Goal: Task Accomplishment & Management: Manage account settings

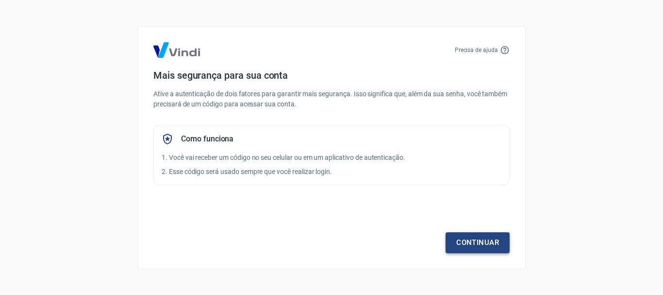
click at [489, 247] on link "Continuar" at bounding box center [478, 242] width 64 height 20
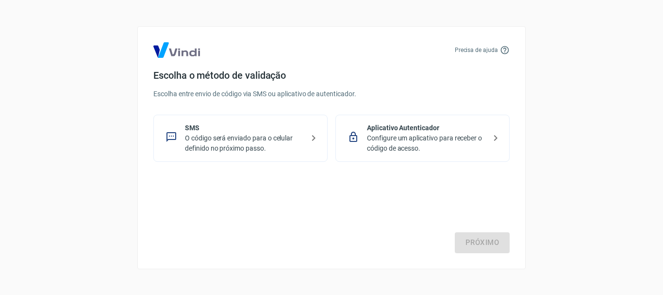
click at [256, 132] on p "SMS" at bounding box center [244, 128] width 119 height 10
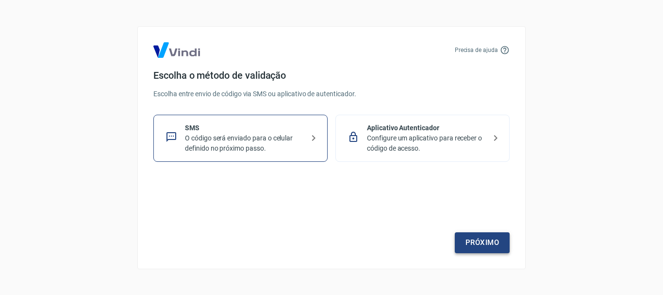
click at [491, 241] on link "Próximo" at bounding box center [482, 242] width 55 height 20
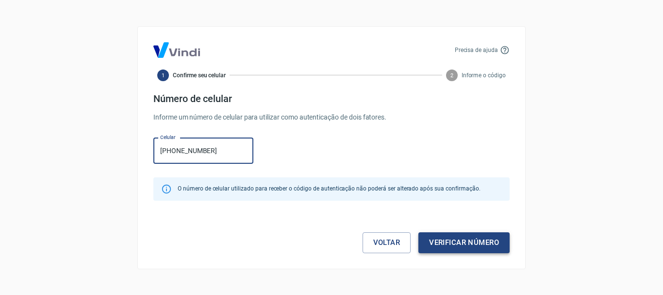
type input "[PHONE_NUMBER]"
click at [475, 241] on button "Verificar número" at bounding box center [463, 242] width 91 height 20
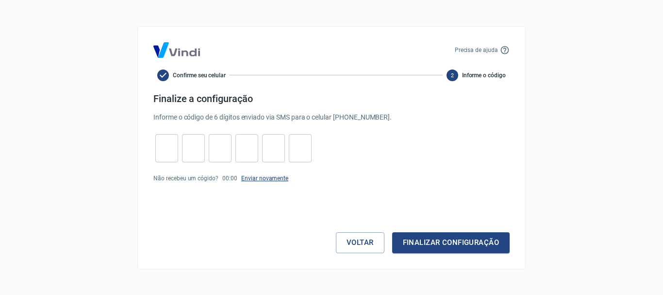
click at [277, 179] on link "Enviar novamente" at bounding box center [264, 178] width 47 height 7
click at [361, 249] on button "Voltar" at bounding box center [360, 242] width 49 height 20
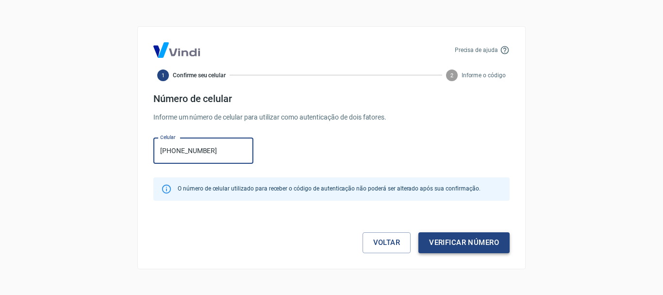
type input "[PHONE_NUMBER]"
click at [485, 246] on button "Verificar número" at bounding box center [463, 242] width 91 height 20
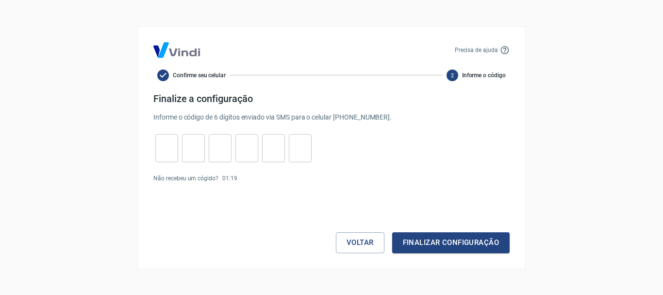
click at [167, 147] on input "tel" at bounding box center [166, 147] width 23 height 21
type input "3"
type input "8"
type input "2"
type input "5"
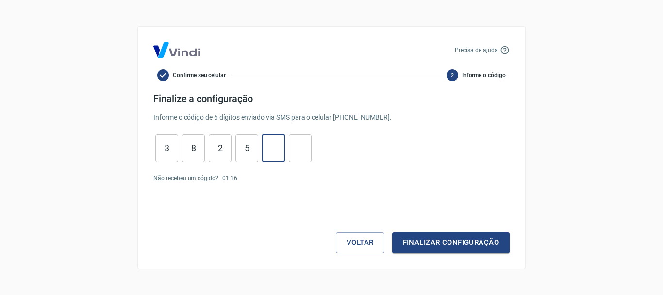
type input "0"
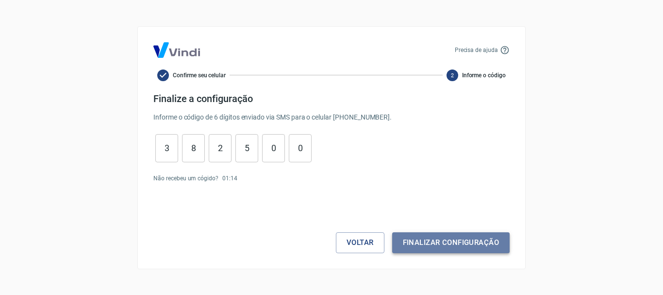
click at [465, 243] on button "Finalizar configuração" at bounding box center [450, 242] width 117 height 20
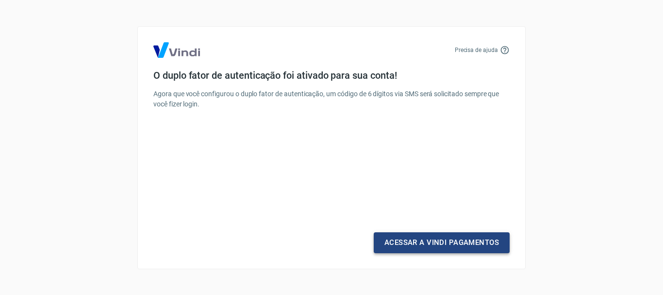
click at [490, 235] on link "Acessar a Vindi Pagamentos" at bounding box center [442, 242] width 136 height 20
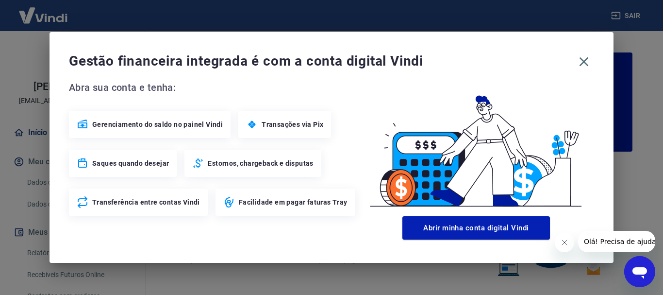
click at [564, 246] on button "Fechar mensagem da empresa" at bounding box center [563, 241] width 19 height 19
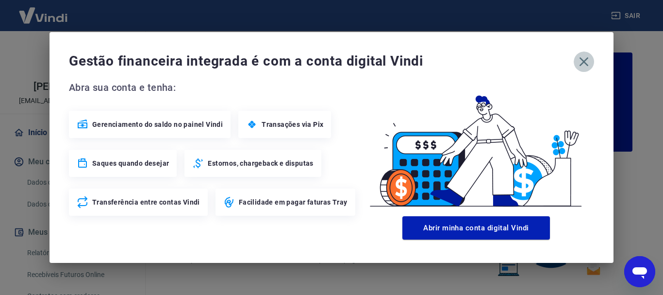
drag, startPoint x: 588, startPoint y: 59, endPoint x: 581, endPoint y: 67, distance: 10.4
click at [588, 60] on icon "button" at bounding box center [584, 62] width 16 height 16
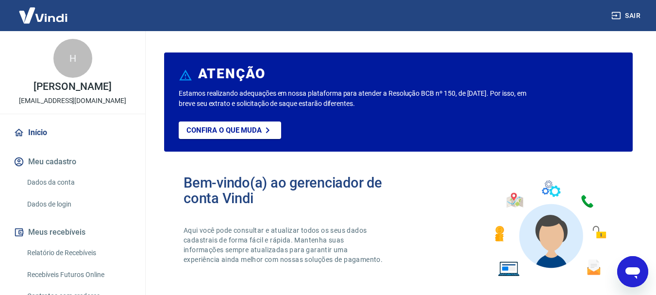
click at [72, 60] on div "H" at bounding box center [72, 58] width 39 height 39
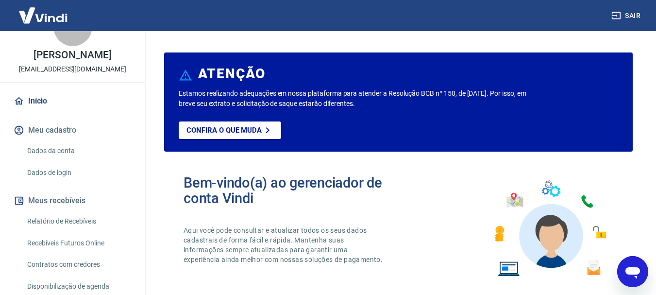
scroll to position [49, 0]
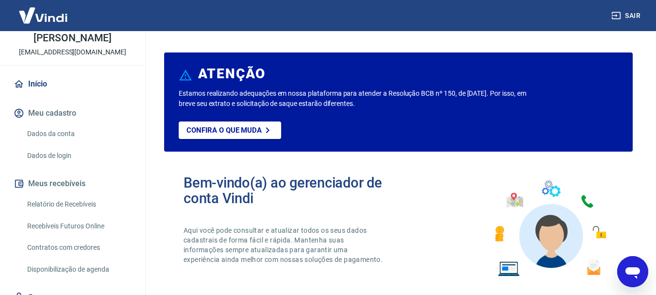
click at [63, 133] on link "Dados da conta" at bounding box center [78, 134] width 110 height 20
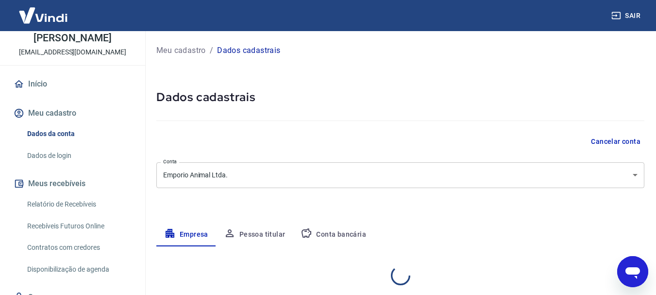
select select "PR"
select select "business"
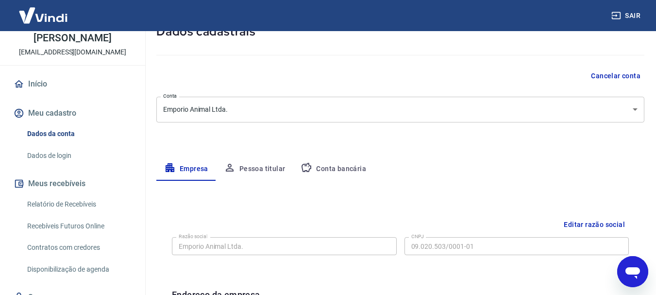
scroll to position [49, 0]
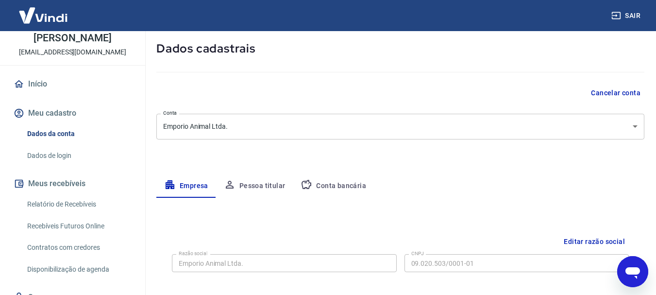
click at [271, 185] on button "Pessoa titular" at bounding box center [254, 185] width 77 height 23
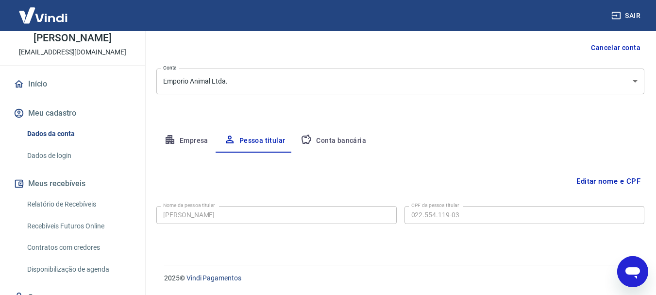
scroll to position [0, 0]
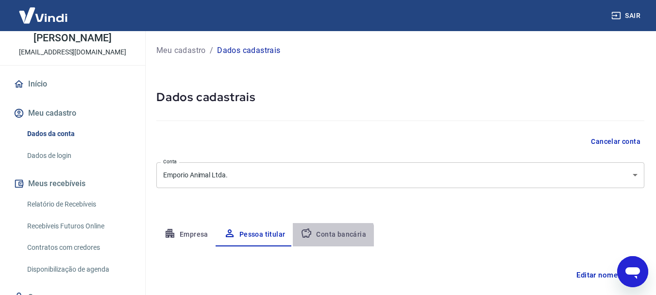
click at [329, 238] on button "Conta bancária" at bounding box center [333, 234] width 81 height 23
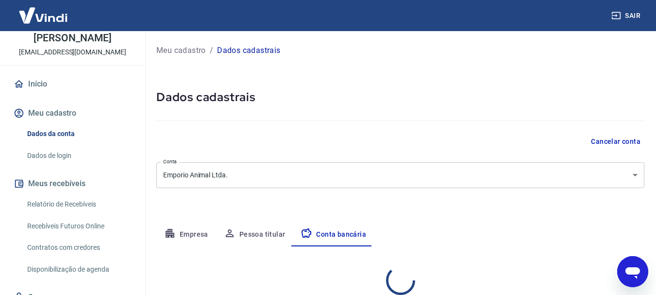
select select "1"
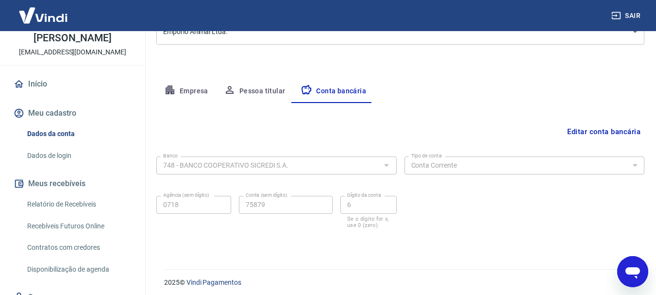
scroll to position [148, 0]
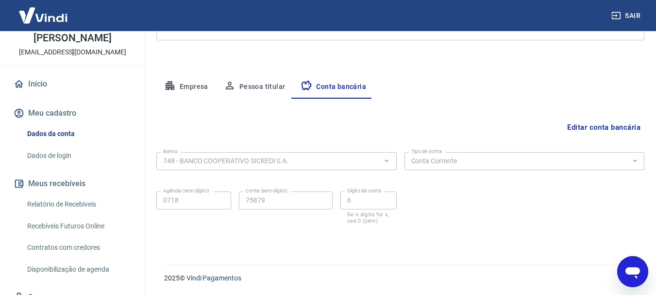
click at [187, 90] on button "Empresa" at bounding box center [186, 86] width 60 height 23
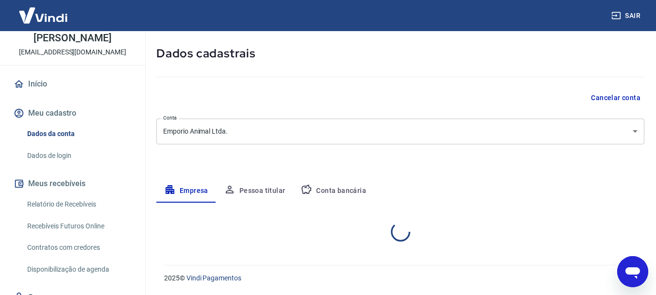
select select "PR"
select select "business"
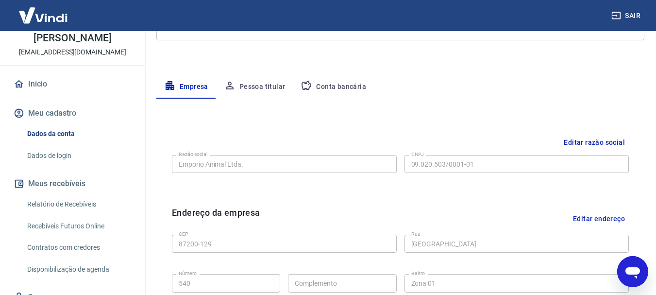
click at [59, 156] on link "Dados de login" at bounding box center [78, 156] width 110 height 20
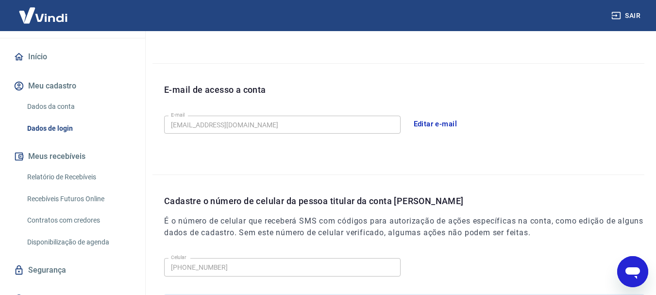
scroll to position [91, 0]
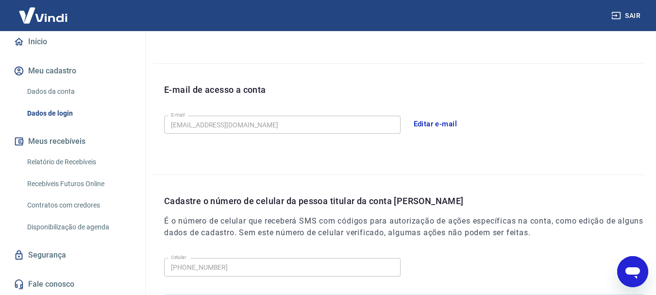
click at [99, 161] on link "Relatório de Recebíveis" at bounding box center [78, 162] width 110 height 20
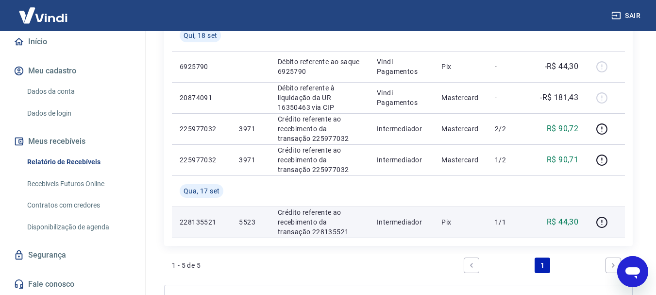
scroll to position [194, 0]
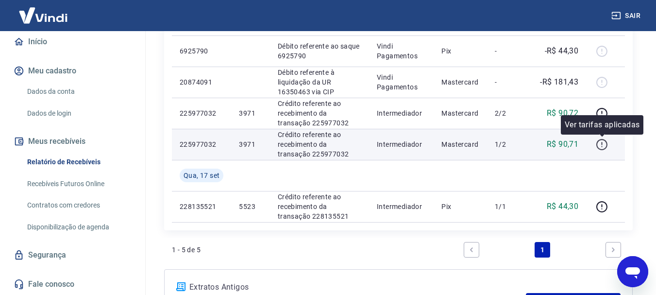
click at [601, 145] on icon "button" at bounding box center [602, 144] width 12 height 12
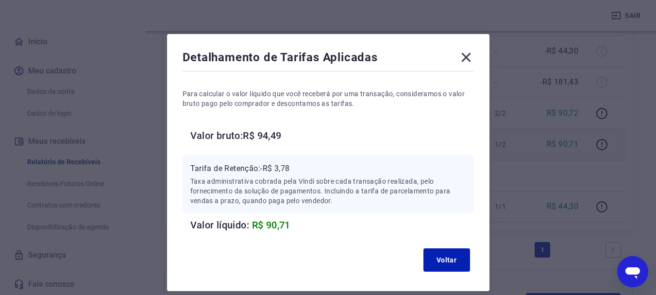
scroll to position [49, 0]
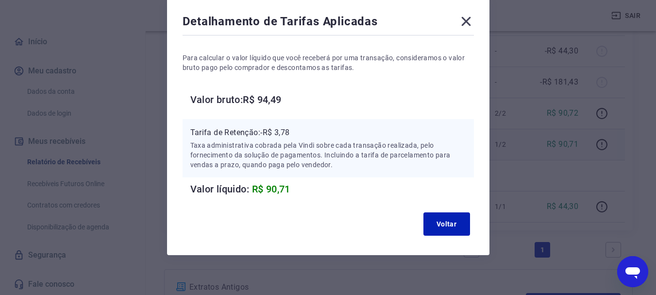
click at [462, 20] on icon at bounding box center [466, 22] width 16 height 16
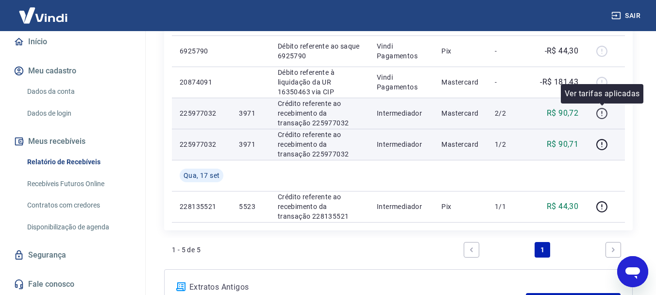
click at [601, 112] on icon "button" at bounding box center [602, 113] width 12 height 12
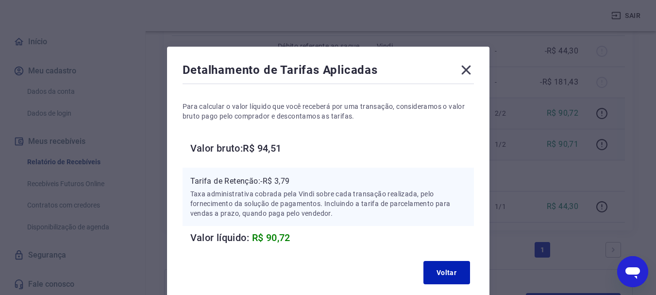
click at [465, 71] on icon at bounding box center [466, 70] width 16 height 16
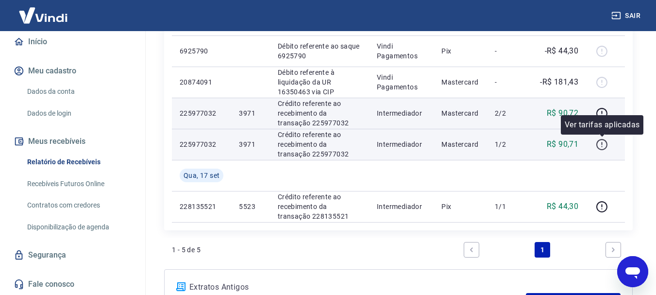
click at [604, 147] on icon "button" at bounding box center [602, 144] width 12 height 12
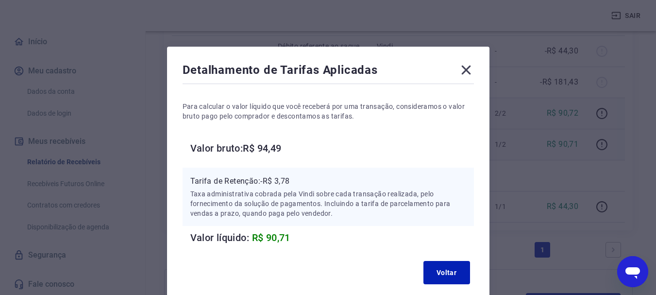
click at [467, 70] on icon at bounding box center [465, 70] width 9 height 9
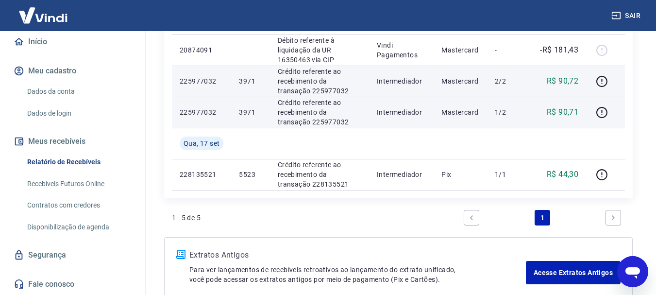
scroll to position [243, 0]
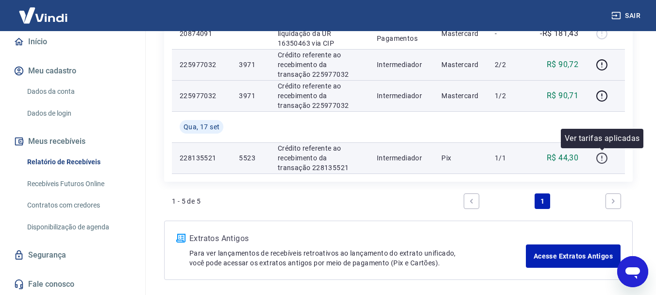
click at [600, 158] on icon "button" at bounding box center [602, 158] width 12 height 12
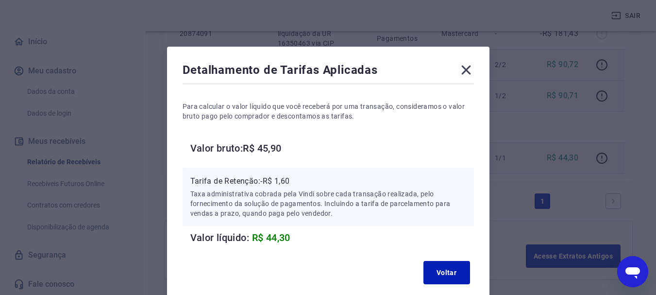
click at [465, 72] on icon at bounding box center [466, 70] width 16 height 16
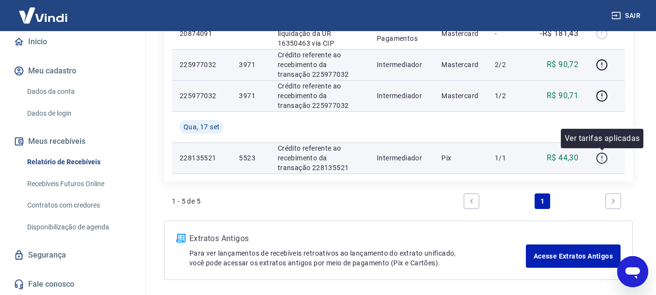
click at [600, 153] on icon "button" at bounding box center [601, 157] width 11 height 11
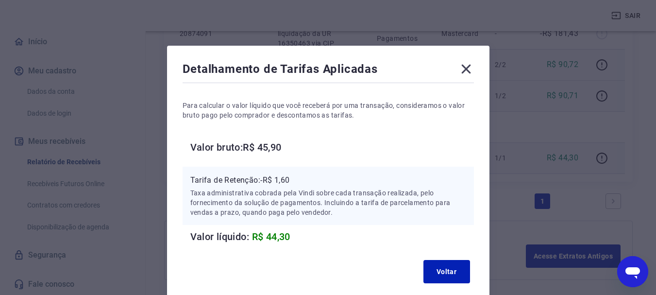
scroll to position [0, 0]
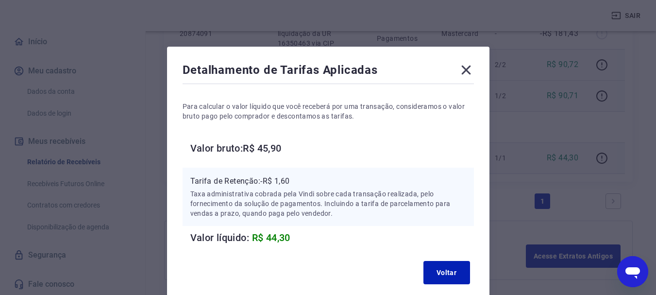
click at [466, 66] on icon at bounding box center [466, 70] width 16 height 16
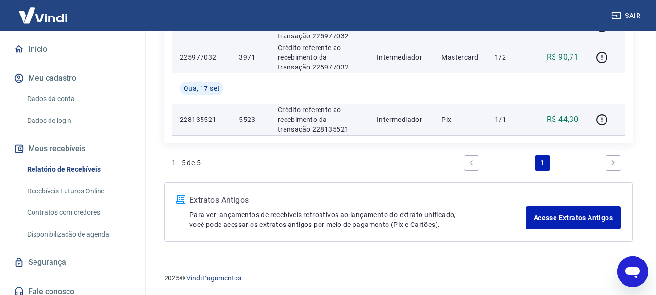
scroll to position [91, 0]
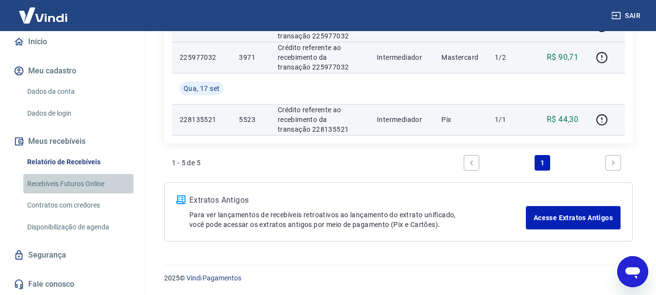
click at [94, 186] on link "Recebíveis Futuros Online" at bounding box center [78, 184] width 110 height 20
